Goal: Book appointment/travel/reservation

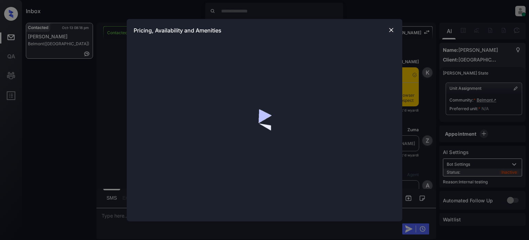
scroll to position [820, 0]
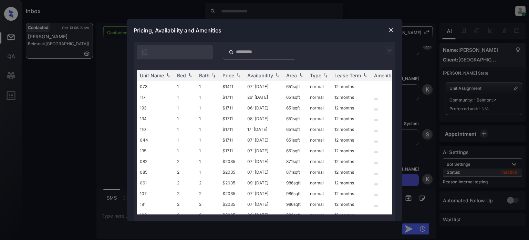
click at [388, 45] on div at bounding box center [265, 51] width 262 height 18
click at [391, 48] on img at bounding box center [390, 50] width 8 height 8
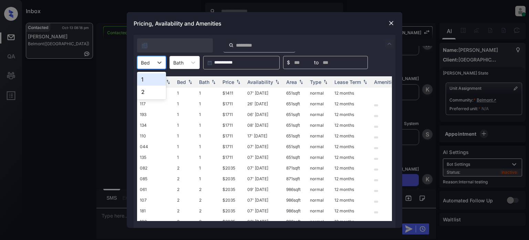
drag, startPoint x: 150, startPoint y: 68, endPoint x: 150, endPoint y: 73, distance: 5.9
click at [150, 68] on div "Bed" at bounding box center [151, 62] width 29 height 13
click at [144, 91] on div "2" at bounding box center [151, 91] width 29 height 12
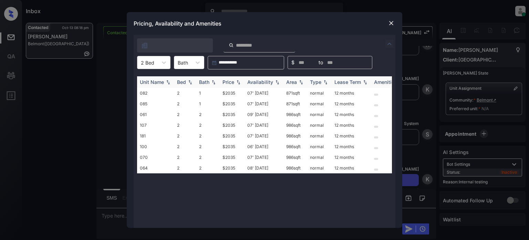
click at [235, 80] on img at bounding box center [238, 82] width 7 height 5
click at [265, 112] on td "09' Oct 25" at bounding box center [264, 114] width 39 height 11
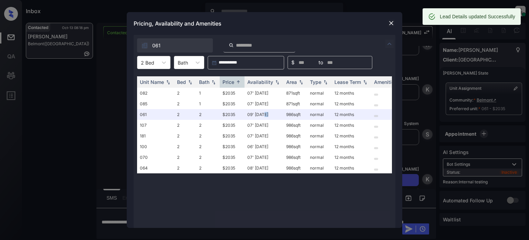
click at [394, 20] on img at bounding box center [391, 23] width 7 height 7
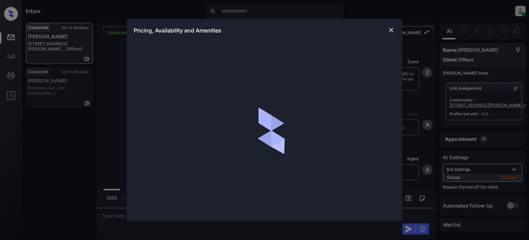
scroll to position [2055, 0]
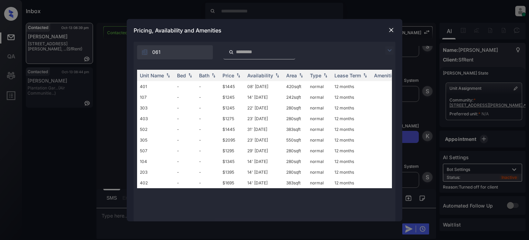
click at [392, 29] on img at bounding box center [391, 30] width 7 height 7
